Goal: Task Accomplishment & Management: Manage account settings

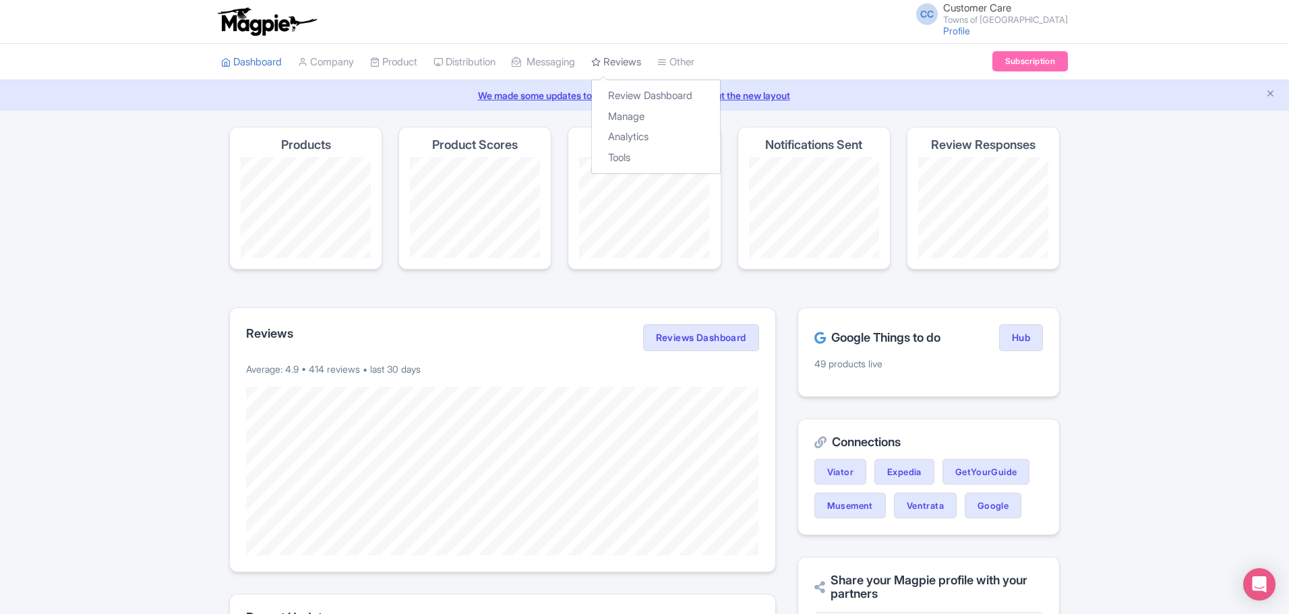
click at [624, 56] on link "Reviews" at bounding box center [616, 62] width 50 height 37
click at [647, 83] on div "Review Dashboard Manage Analytics Tools" at bounding box center [655, 127] width 129 height 94
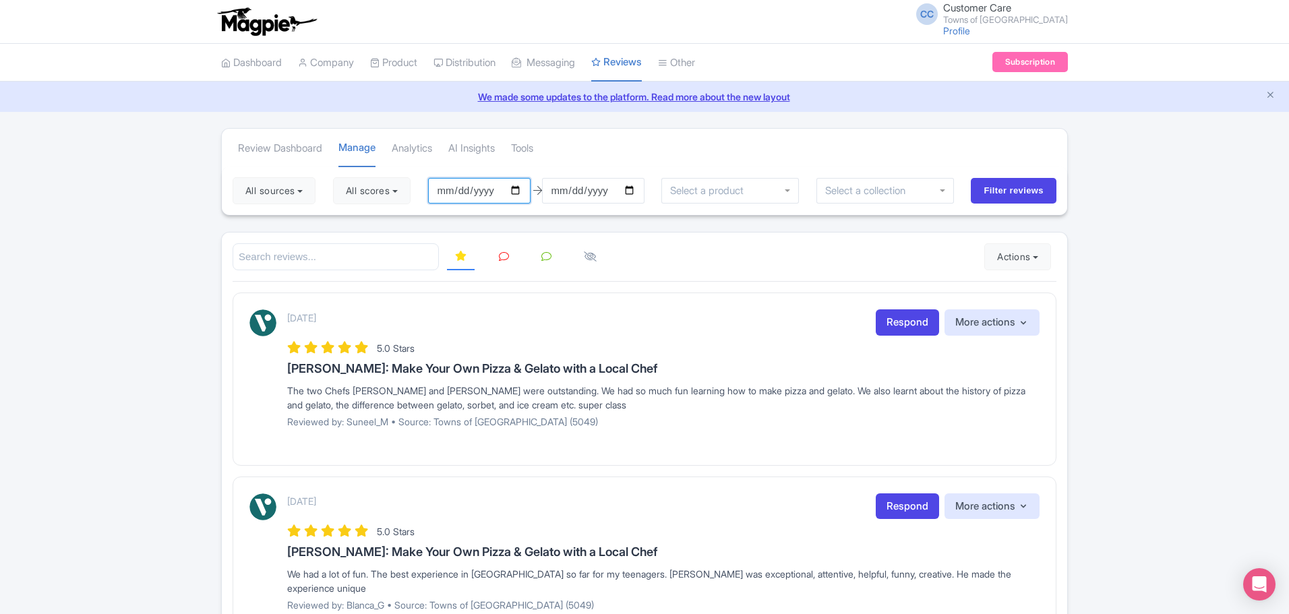
click at [522, 194] on input "[DATE]" at bounding box center [479, 191] width 102 height 26
type input "[DATE]"
click at [1006, 196] on input "Filter reviews" at bounding box center [1014, 191] width 86 height 26
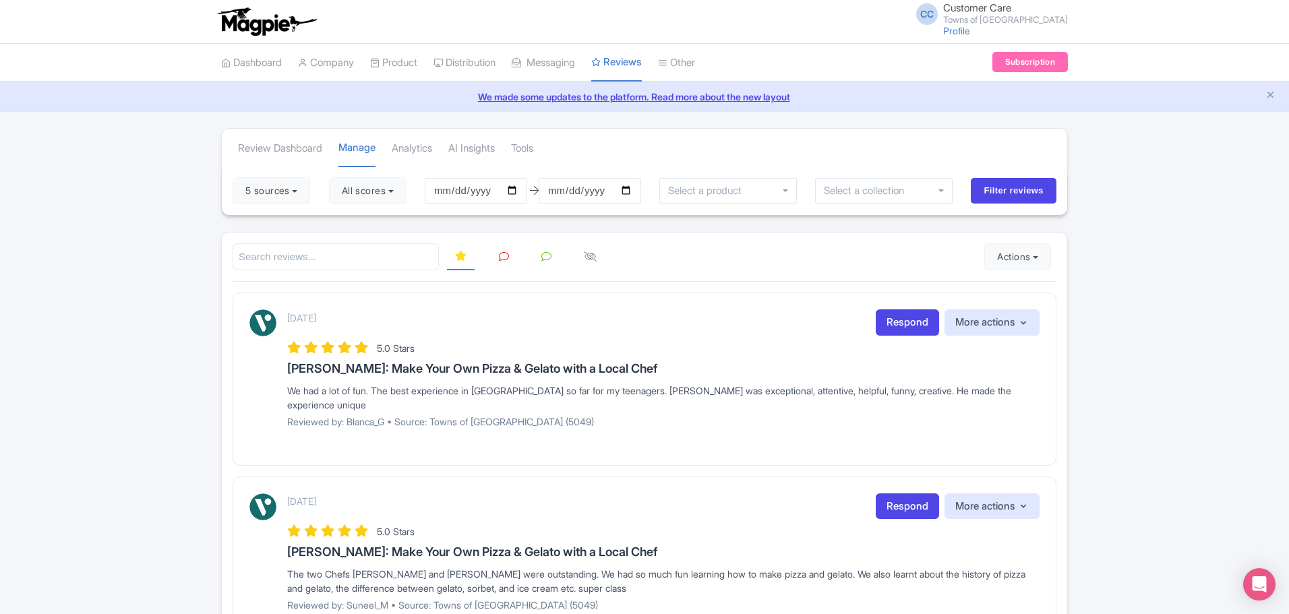
click at [462, 262] on link at bounding box center [461, 257] width 28 height 28
click at [461, 263] on link at bounding box center [461, 257] width 28 height 28
click at [435, 262] on input "search" at bounding box center [336, 257] width 206 height 28
click at [452, 256] on link at bounding box center [461, 257] width 28 height 28
click at [458, 259] on icon at bounding box center [460, 256] width 11 height 10
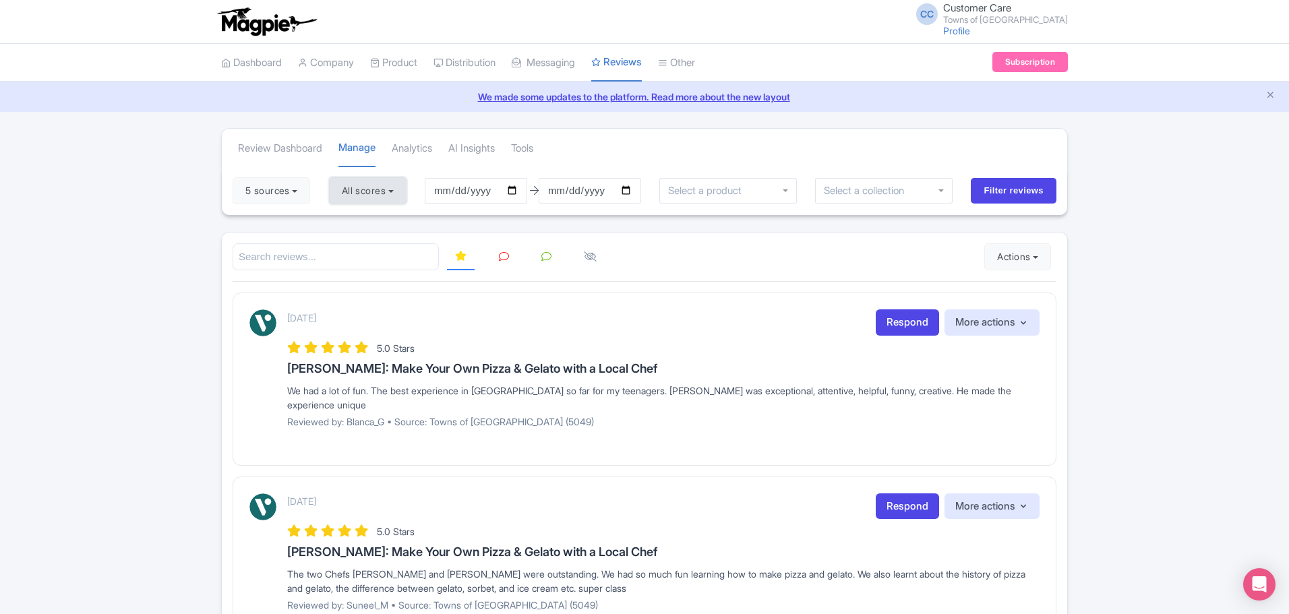
click at [390, 193] on button "All scores" at bounding box center [368, 190] width 78 height 27
click at [366, 228] on label "5 stars" at bounding box center [369, 223] width 30 height 16
click at [363, 223] on input "5 stars" at bounding box center [358, 218] width 9 height 9
checkbox input "false"
click at [371, 240] on label "4 stars" at bounding box center [369, 244] width 30 height 16
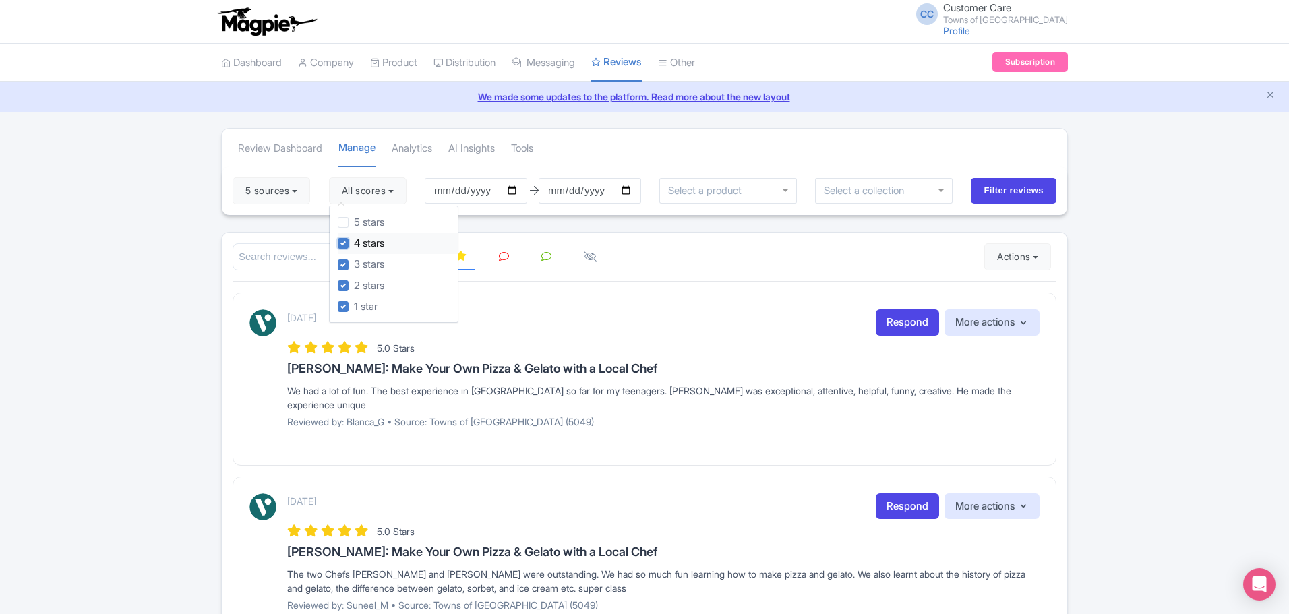
click at [363, 240] on input "4 stars" at bounding box center [358, 239] width 9 height 9
checkbox input "false"
click at [1002, 196] on input "Filter reviews" at bounding box center [1014, 191] width 86 height 26
